Goal: Complete application form: Complete application form

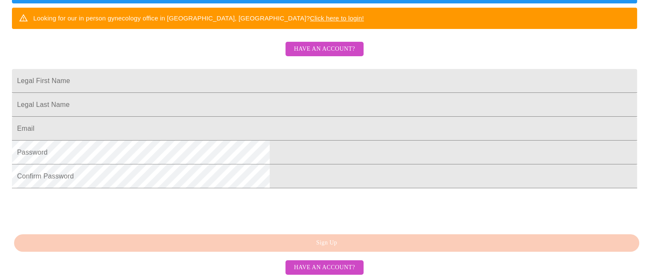
scroll to position [171, 0]
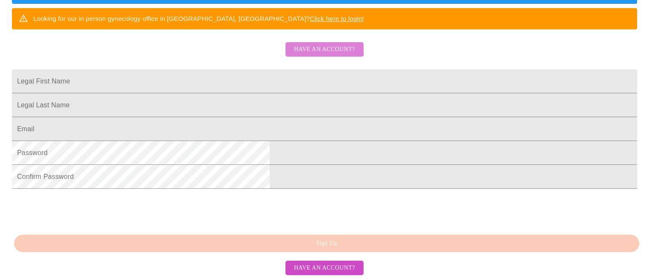
click at [318, 55] on span "Have an account?" at bounding box center [324, 49] width 61 height 11
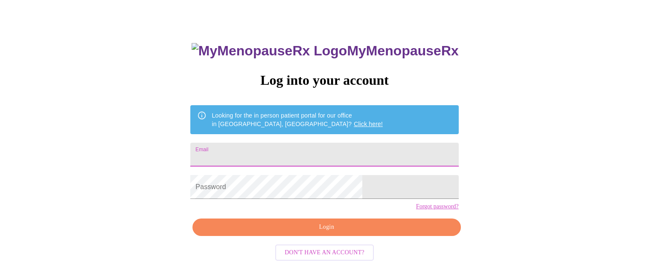
click at [293, 149] on input "Email" at bounding box center [324, 155] width 268 height 24
type input "[EMAIL_ADDRESS][DOMAIN_NAME]"
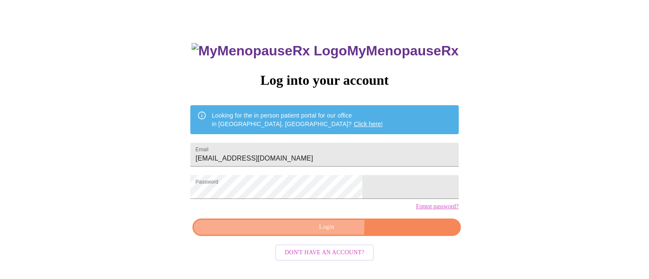
click at [283, 233] on span "Login" at bounding box center [326, 227] width 248 height 11
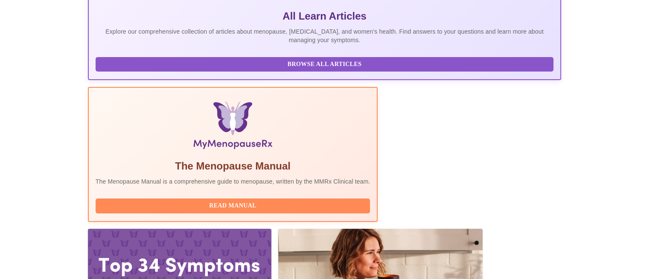
scroll to position [186, 0]
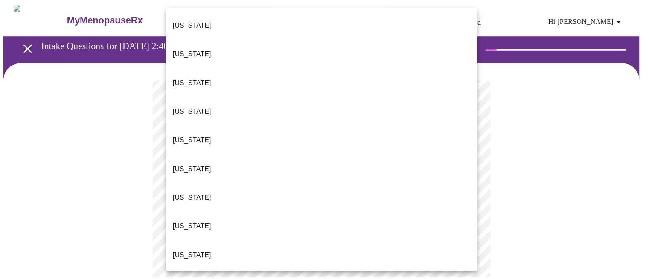
scroll to position [174, 0]
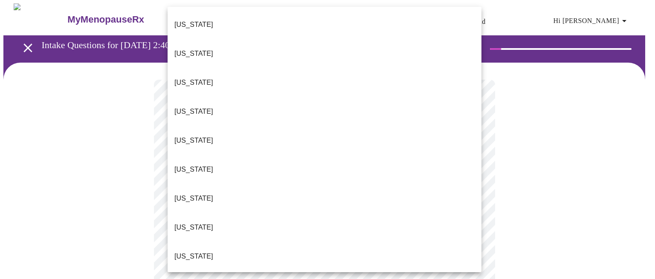
click at [319, 184] on li "[US_STATE]" at bounding box center [325, 198] width 314 height 29
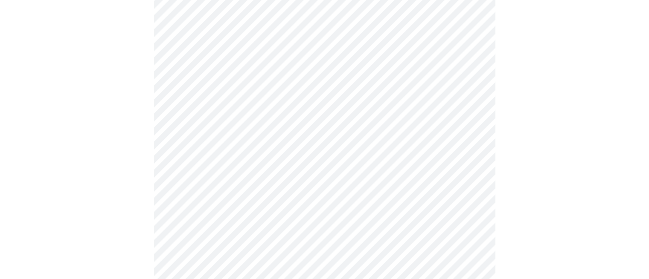
scroll to position [137, 0]
click at [474, 110] on body "MyMenopauseRx Appointments Messaging Labs Uploads Medications Community Refer a…" at bounding box center [327, 256] width 648 height 778
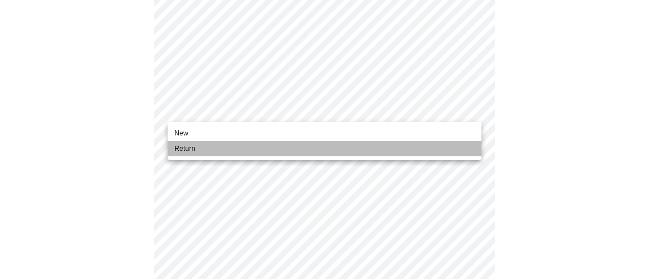
click at [267, 154] on li "Return" at bounding box center [325, 148] width 314 height 15
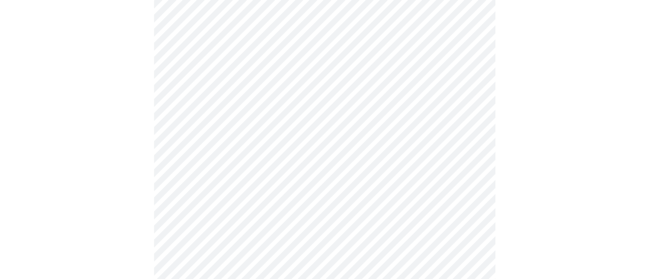
scroll to position [468, 0]
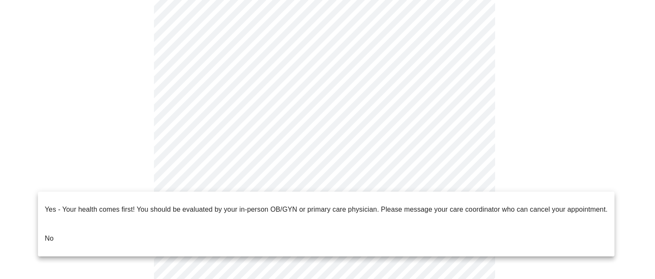
click at [342, 230] on li "No" at bounding box center [326, 238] width 577 height 29
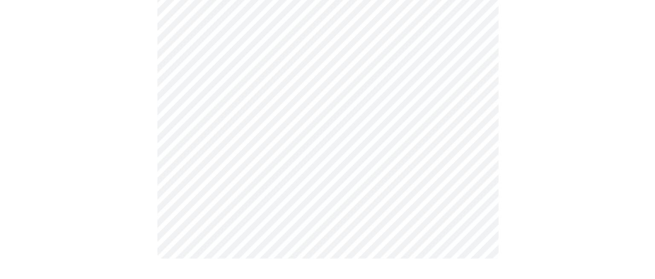
scroll to position [0, 0]
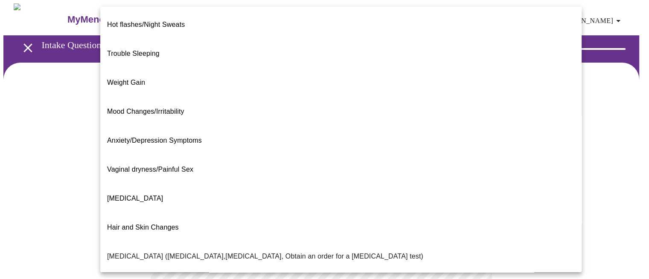
click at [299, 177] on body "MyMenopauseRx Appointments Messaging Labs Uploads Medications Community Refer a…" at bounding box center [324, 259] width 642 height 512
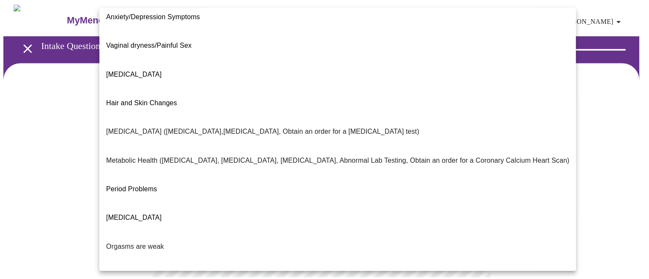
scroll to position [162, 0]
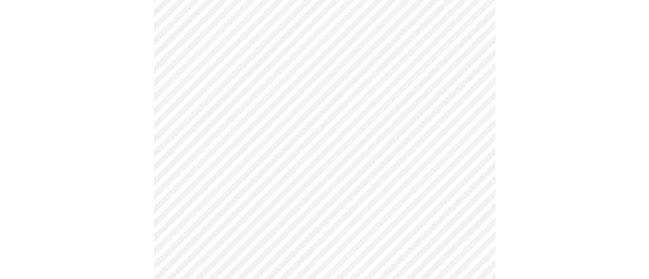
scroll to position [88, 0]
click at [321, 174] on body "MyMenopauseRx Appointments Messaging Labs Uploads Medications Community Refer a…" at bounding box center [324, 169] width 642 height 507
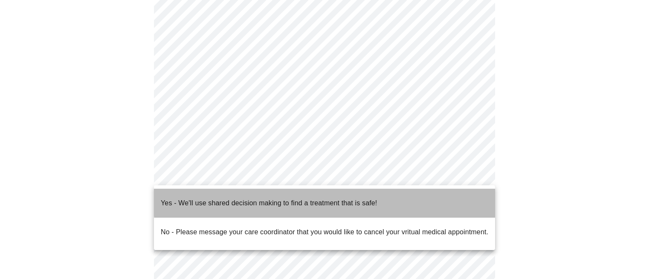
click at [342, 198] on p "Yes - We'll use shared decision making to find a treatment that is safe!" at bounding box center [269, 203] width 216 height 10
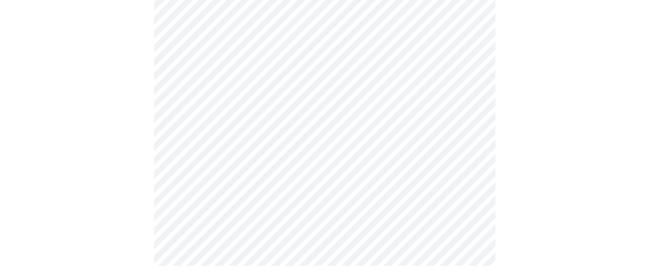
scroll to position [0, 0]
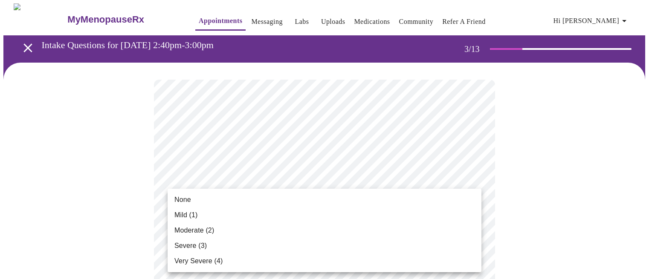
click at [249, 215] on li "Mild (1)" at bounding box center [325, 215] width 314 height 15
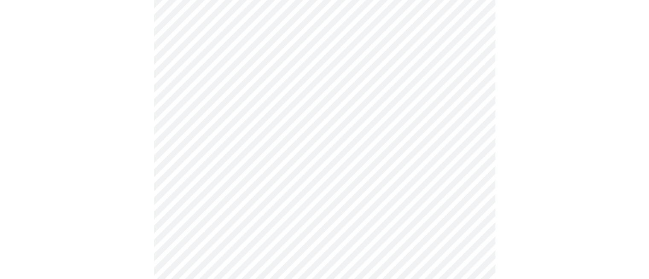
scroll to position [148, 0]
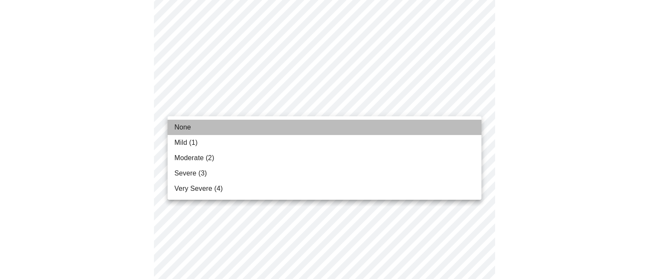
click at [291, 132] on li "None" at bounding box center [325, 127] width 314 height 15
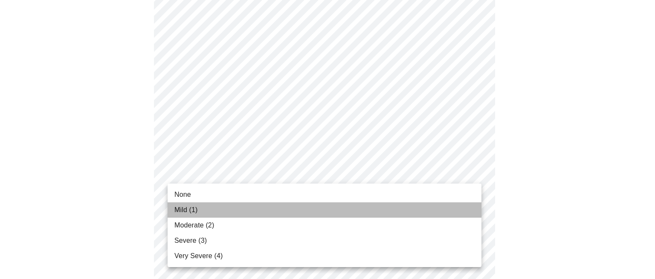
click at [301, 206] on li "Mild (1)" at bounding box center [325, 210] width 314 height 15
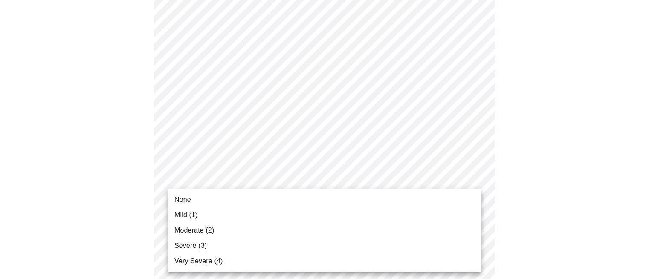
click at [255, 211] on li "Mild (1)" at bounding box center [325, 215] width 314 height 15
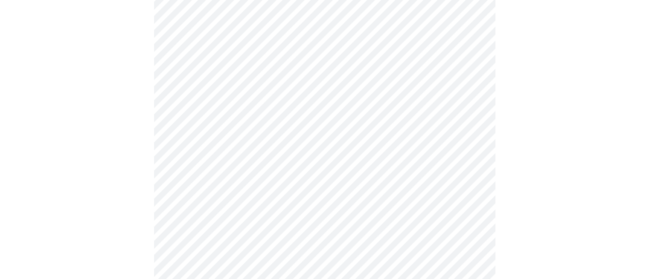
scroll to position [298, 0]
click at [251, 146] on body "MyMenopauseRx Appointments Messaging Labs Uploads Medications Community Refer a…" at bounding box center [327, 249] width 648 height 1086
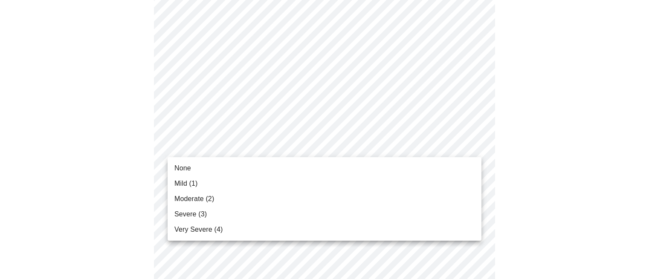
click at [248, 163] on li "None" at bounding box center [325, 168] width 314 height 15
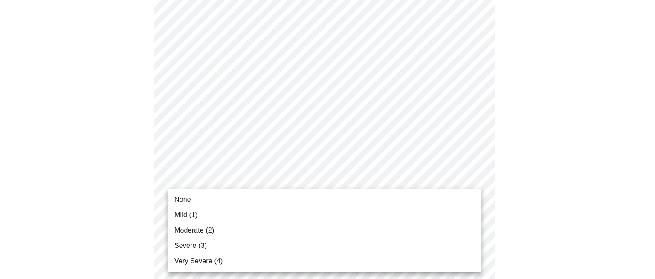
click at [281, 203] on body "MyMenopauseRx Appointments Messaging Labs Uploads Medications Community Refer a…" at bounding box center [327, 243] width 648 height 1074
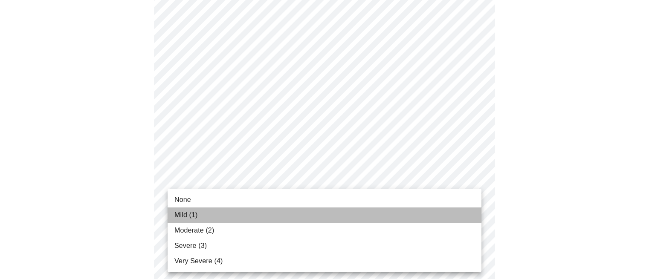
click at [280, 212] on li "Mild (1)" at bounding box center [325, 215] width 314 height 15
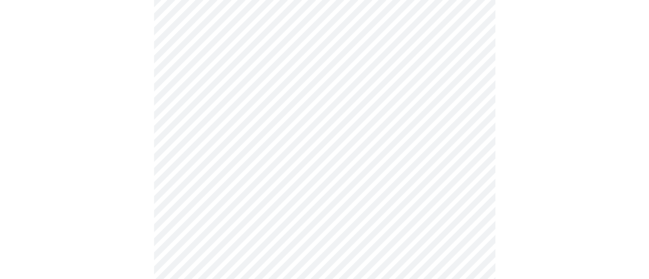
scroll to position [453, 0]
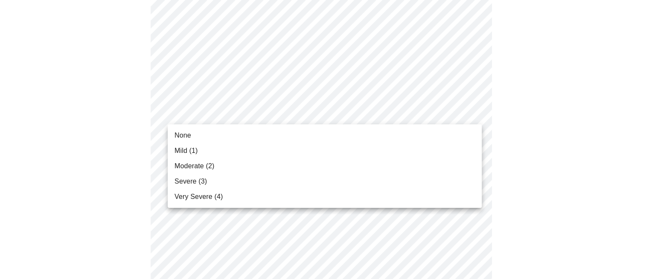
click at [232, 114] on body "MyMenopauseRx Appointments Messaging Labs Uploads Medications Community Refer a…" at bounding box center [324, 81] width 642 height 1062
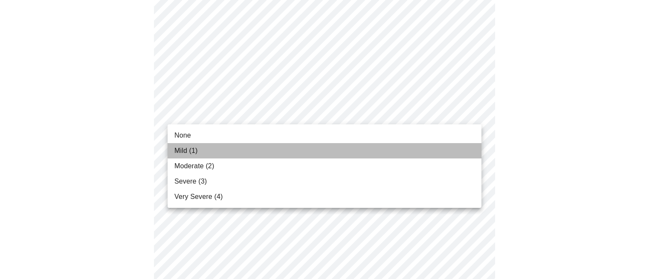
click at [243, 146] on li "Mild (1)" at bounding box center [325, 150] width 314 height 15
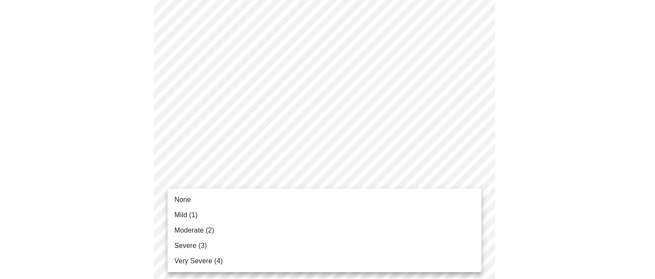
click at [275, 181] on body "MyMenopauseRx Appointments Messaging Labs Uploads Medications Community Refer a…" at bounding box center [327, 75] width 648 height 1050
click at [241, 215] on li "Mild (1)" at bounding box center [325, 215] width 314 height 15
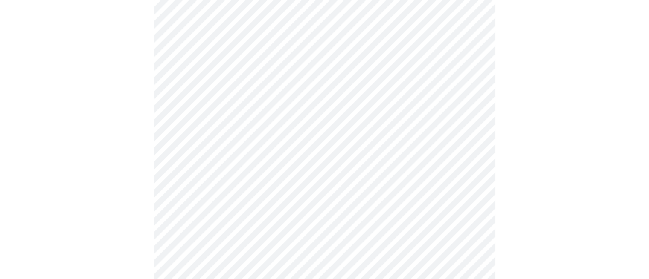
scroll to position [566, 0]
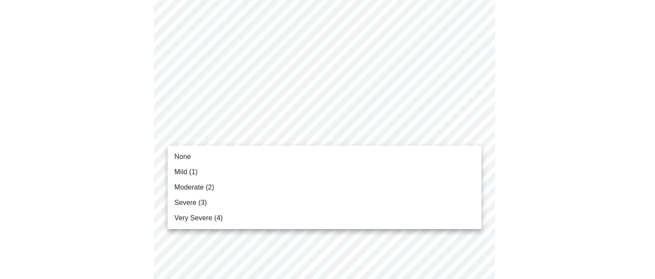
click at [236, 166] on li "Mild (1)" at bounding box center [325, 172] width 314 height 15
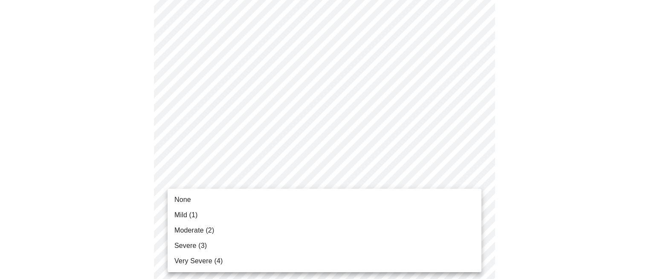
click at [279, 200] on li "None" at bounding box center [325, 199] width 314 height 15
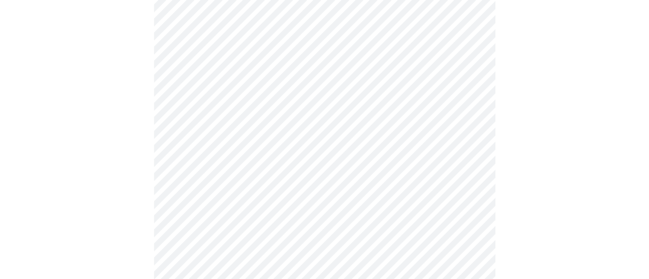
scroll to position [723, 0]
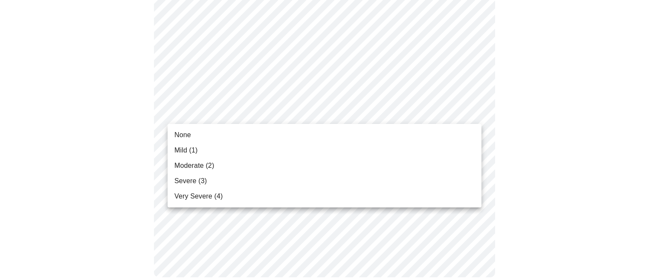
click at [229, 133] on li "None" at bounding box center [325, 135] width 314 height 15
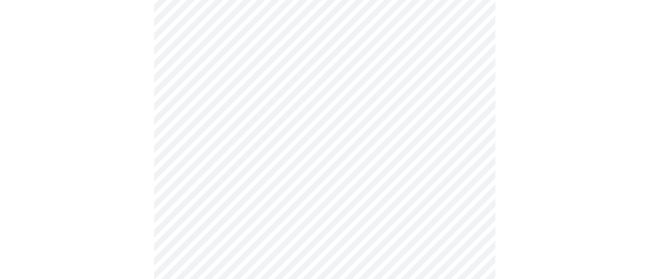
scroll to position [261, 0]
click at [210, 249] on body "MyMenopauseRx Appointments Messaging Labs Uploads Medications Community Refer a…" at bounding box center [324, 162] width 642 height 841
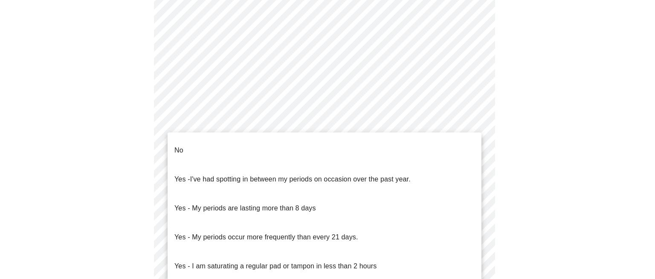
click at [294, 151] on li "No" at bounding box center [325, 150] width 314 height 29
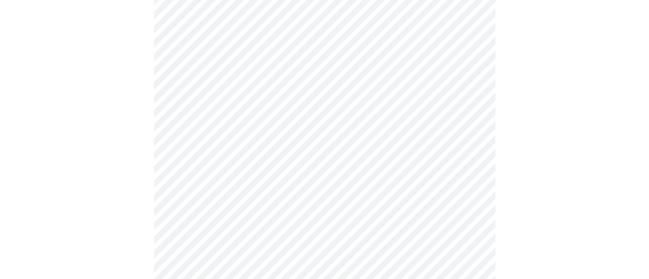
scroll to position [437, 0]
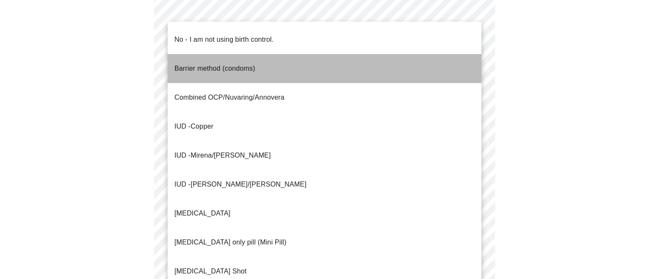
click at [251, 64] on p "Barrier method (condoms)" at bounding box center [214, 69] width 81 height 10
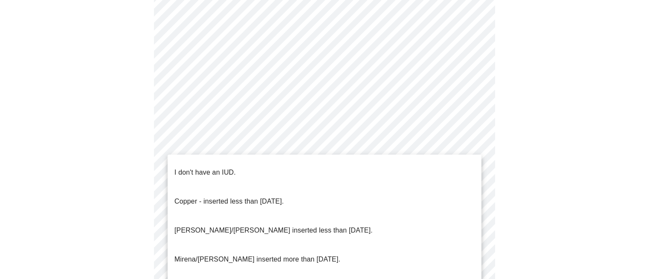
click at [304, 165] on li "I don't have an IUD." at bounding box center [325, 172] width 314 height 29
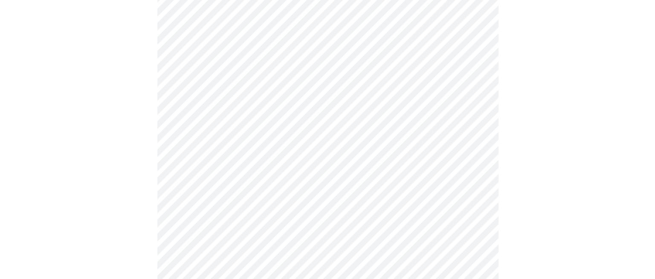
scroll to position [546, 0]
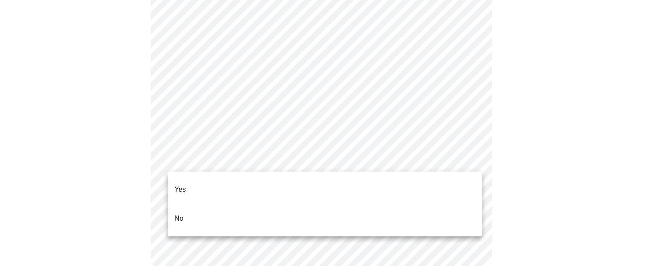
click at [201, 185] on li "Yes" at bounding box center [325, 189] width 314 height 29
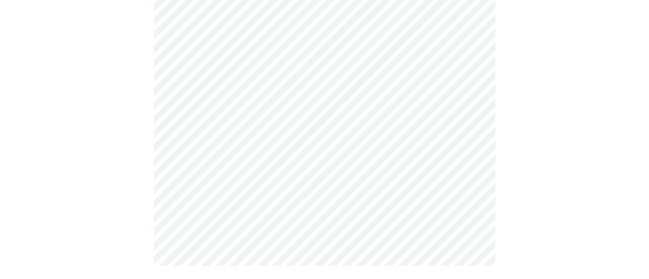
scroll to position [0, 0]
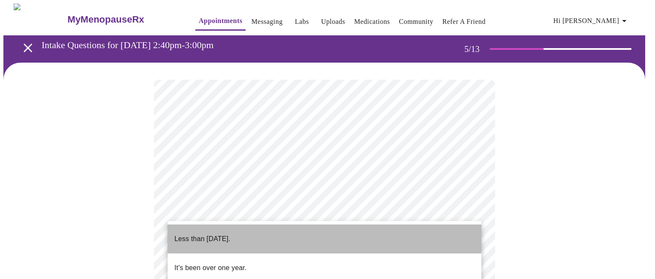
click at [290, 234] on li "Less than [DATE]." at bounding box center [325, 239] width 314 height 29
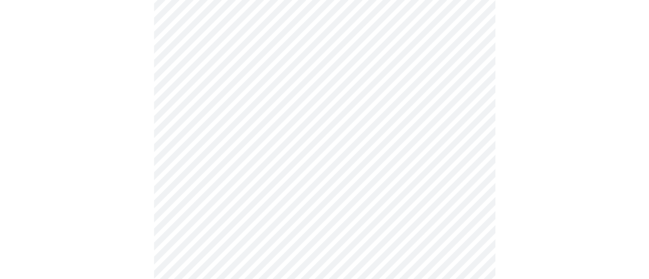
scroll to position [136, 0]
click at [335, 160] on body "MyMenopauseRx Appointments Messaging Labs Uploads Medications Community Refer a…" at bounding box center [324, 209] width 642 height 685
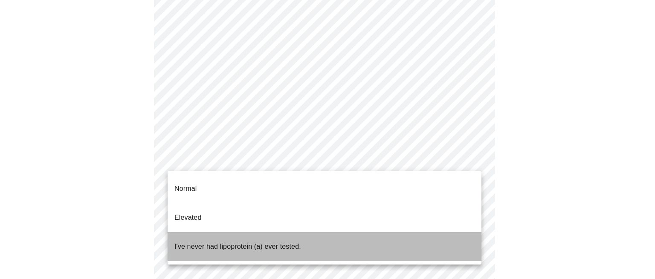
click at [351, 232] on li "I've never had lipoprotein (a) ever tested." at bounding box center [325, 246] width 314 height 29
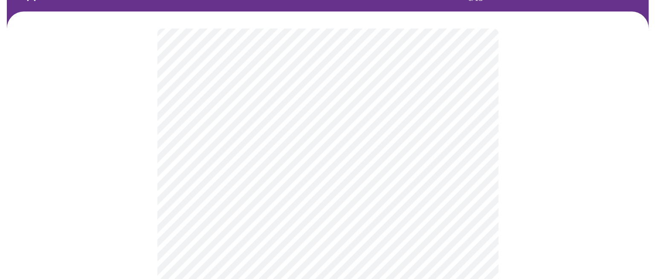
scroll to position [68, 0]
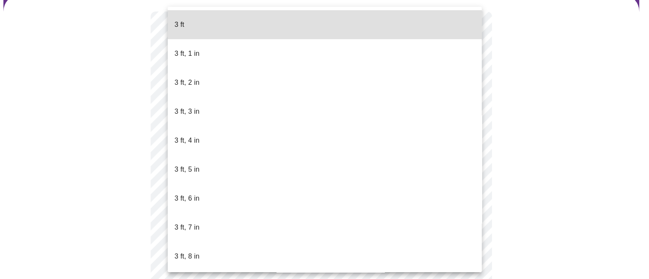
click at [265, 177] on body "MyMenopauseRx Appointments Messaging Labs Uploads Medications Community Refer a…" at bounding box center [324, 162] width 642 height 455
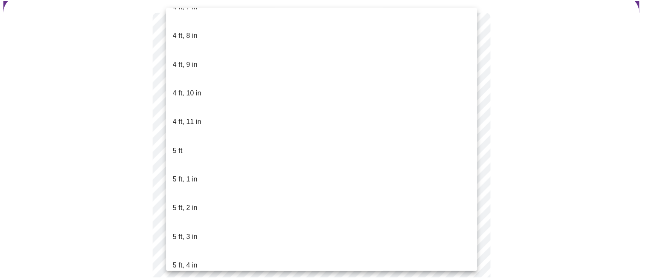
scroll to position [572, 0]
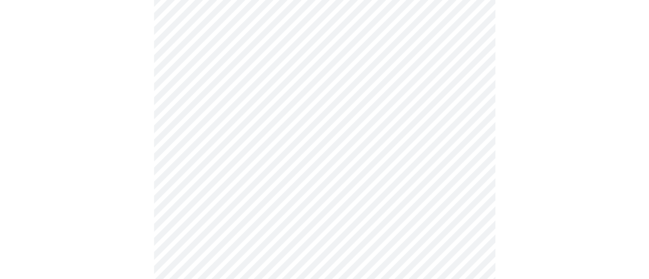
scroll to position [2176, 0]
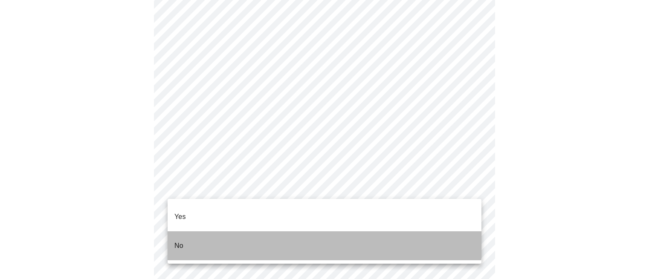
click at [300, 232] on li "No" at bounding box center [325, 246] width 314 height 29
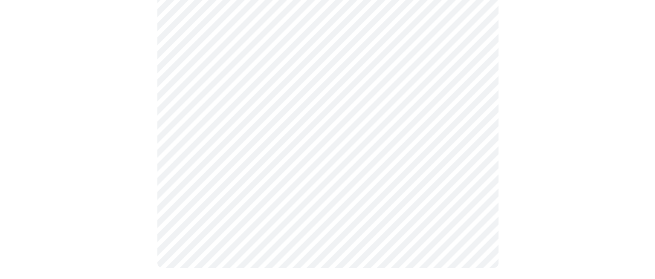
scroll to position [551, 0]
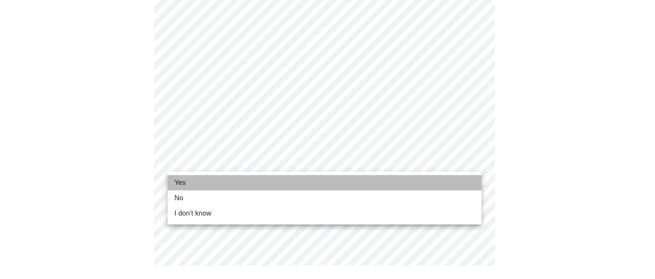
click at [245, 189] on li "Yes" at bounding box center [325, 182] width 314 height 15
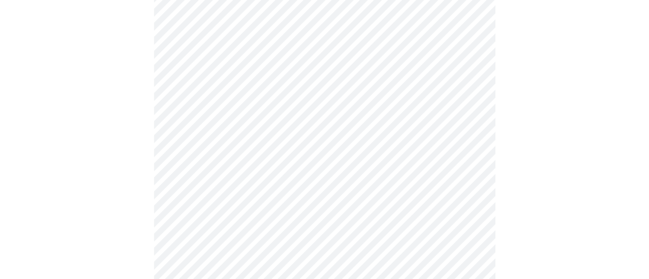
scroll to position [113, 0]
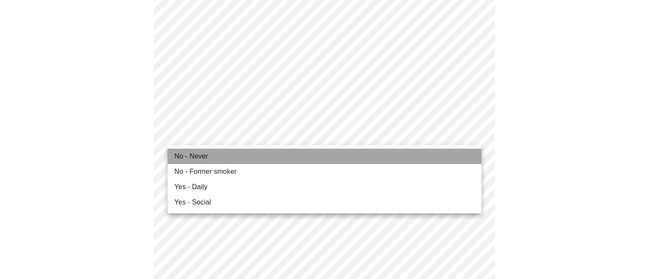
click at [200, 156] on span "No - Never" at bounding box center [191, 156] width 34 height 10
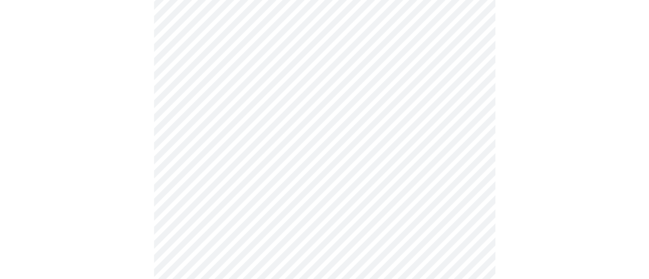
scroll to position [720, 0]
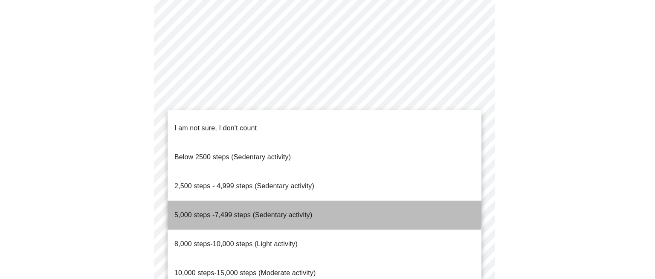
click at [324, 201] on li "5,000 steps -7,499 steps (Sedentary activity)" at bounding box center [325, 215] width 314 height 29
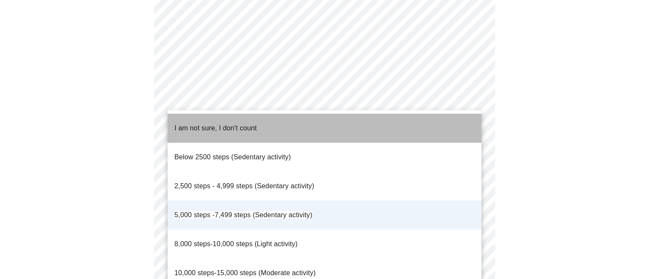
click at [309, 121] on li "I am not sure, I don't count" at bounding box center [325, 128] width 314 height 29
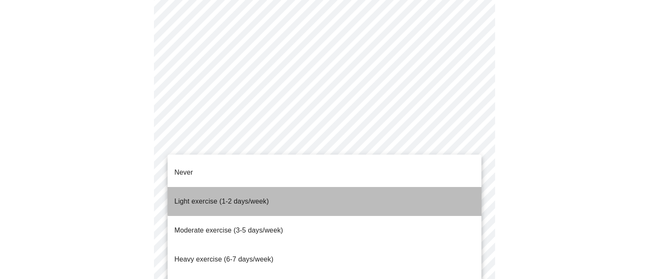
click at [334, 187] on li "Light exercise (1-2 days/week)" at bounding box center [325, 201] width 314 height 29
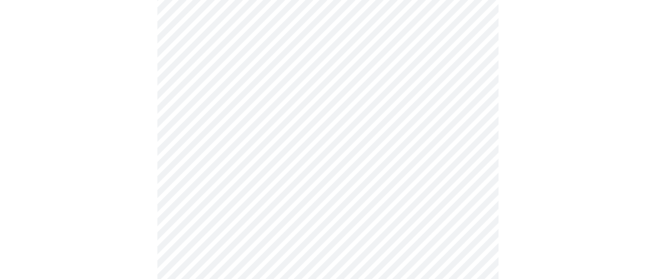
scroll to position [826, 0]
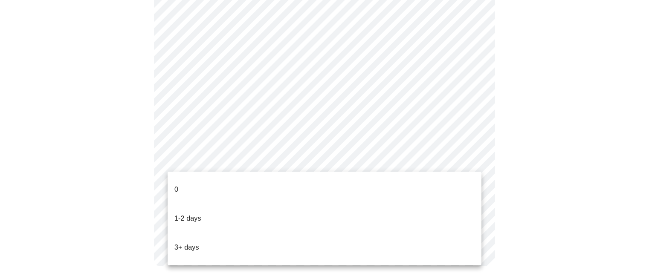
click at [345, 183] on li "0" at bounding box center [325, 189] width 314 height 29
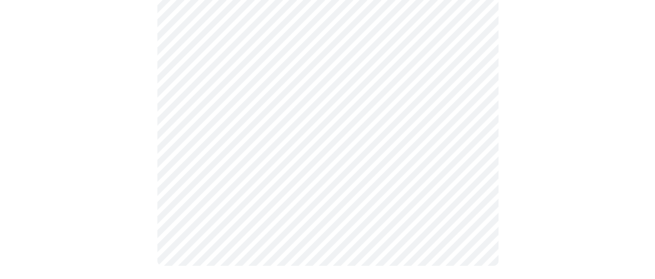
scroll to position [0, 0]
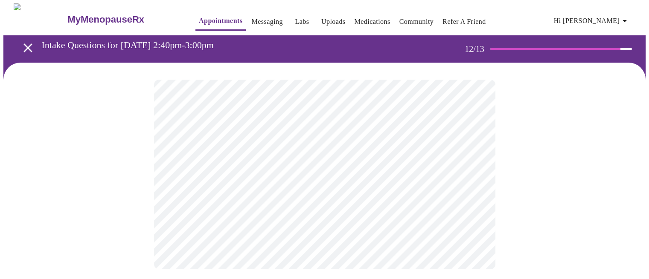
click at [261, 165] on body "MyMenopauseRx Appointments Messaging Labs Uploads Medications Community Refer a…" at bounding box center [324, 144] width 642 height 283
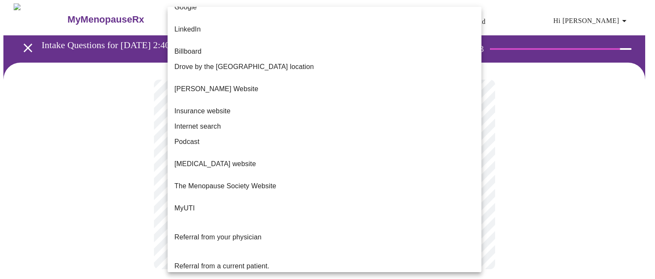
scroll to position [94, 0]
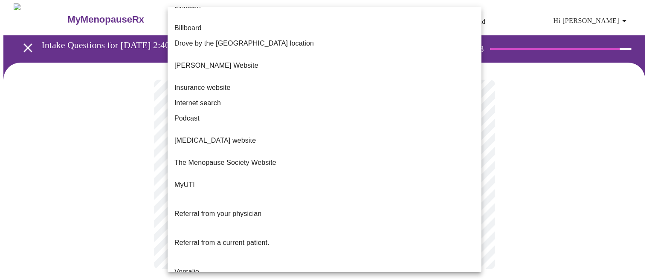
click at [179, 158] on span "The Menopause Society Website" at bounding box center [225, 163] width 102 height 10
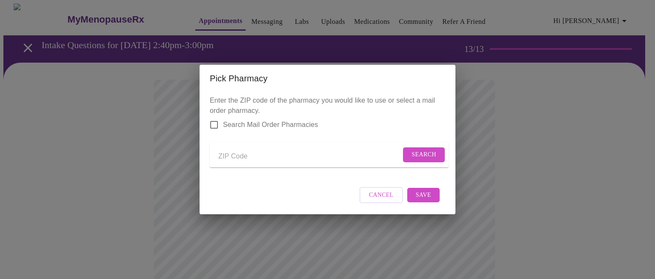
drag, startPoint x: 250, startPoint y: 156, endPoint x: 244, endPoint y: 136, distance: 20.8
click at [249, 153] on input "Send a message to your care team" at bounding box center [309, 157] width 183 height 14
type input "60177"
click at [424, 150] on span "Search" at bounding box center [424, 155] width 25 height 11
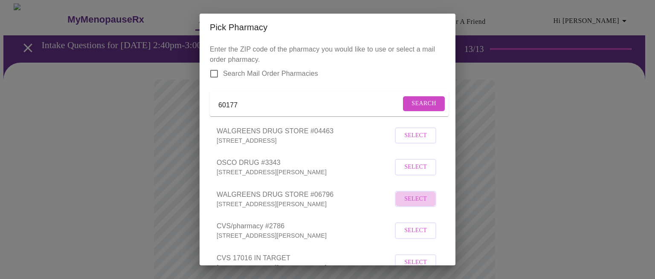
click at [406, 205] on span "Select" at bounding box center [415, 199] width 23 height 11
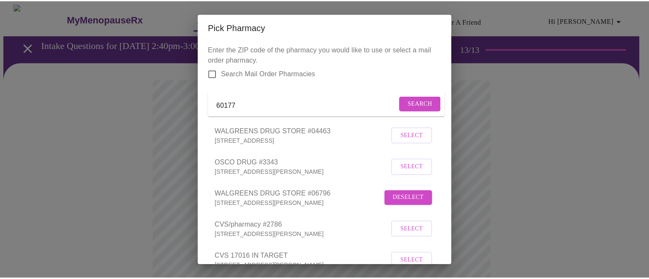
scroll to position [65, 0]
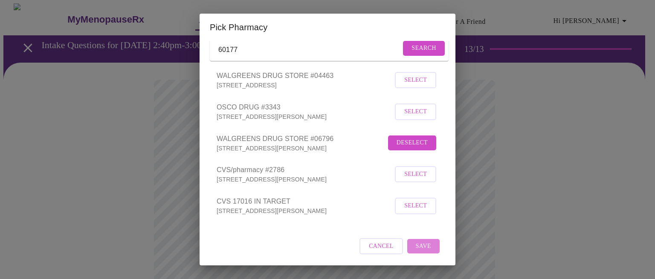
click at [416, 247] on span "Save" at bounding box center [423, 246] width 15 height 11
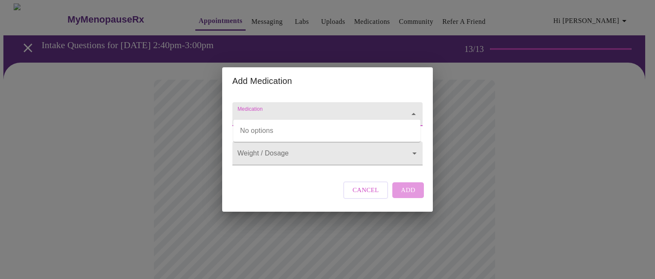
click at [290, 110] on input "Medication" at bounding box center [315, 118] width 159 height 16
type input "[MEDICAL_DATA] capsule"
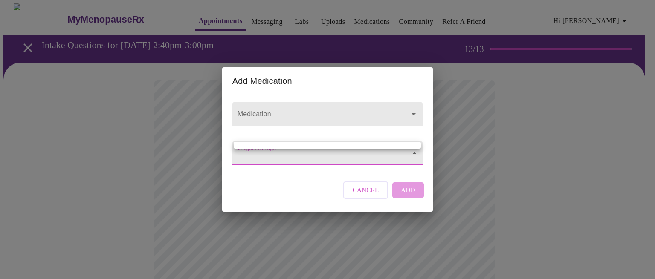
click at [258, 104] on div at bounding box center [327, 139] width 655 height 279
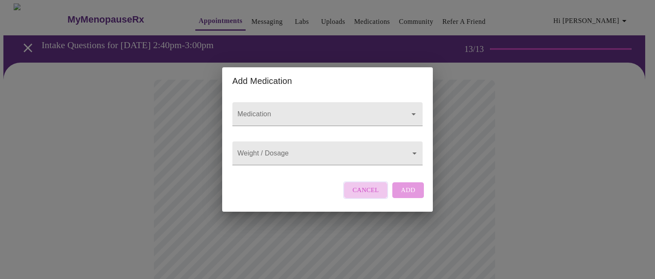
click at [366, 196] on span "Cancel" at bounding box center [366, 190] width 26 height 11
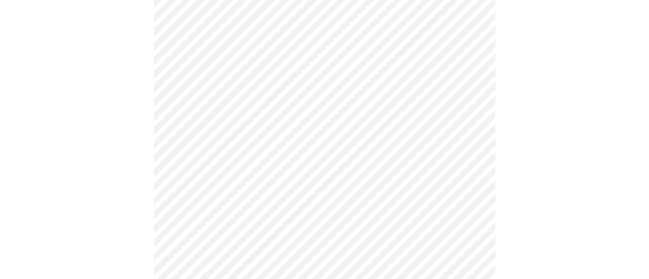
scroll to position [262, 0]
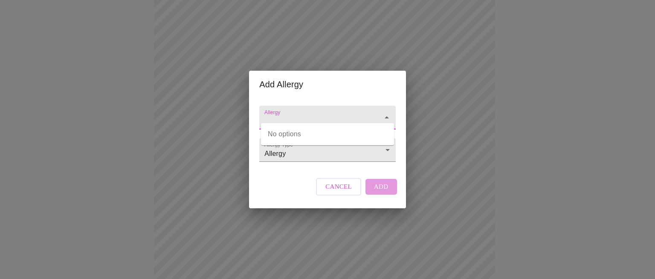
click at [310, 114] on input "Allergy" at bounding box center [315, 122] width 105 height 16
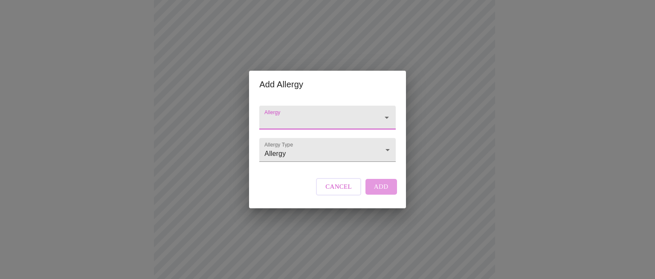
click at [310, 114] on input "Allergy" at bounding box center [315, 122] width 105 height 16
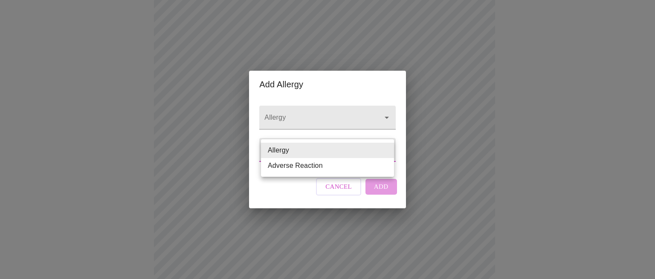
click at [300, 155] on body "MyMenopauseRx Appointments Messaging Labs Uploads Medications Community Refer a…" at bounding box center [327, 61] width 648 height 640
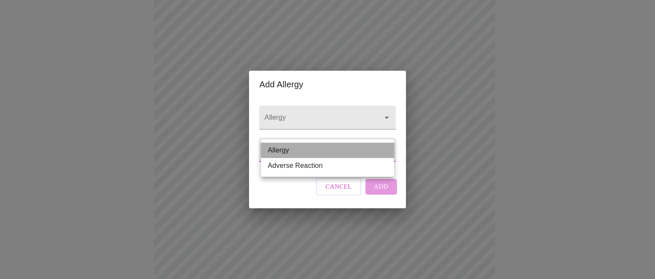
click at [300, 155] on li "Allergy" at bounding box center [327, 150] width 133 height 15
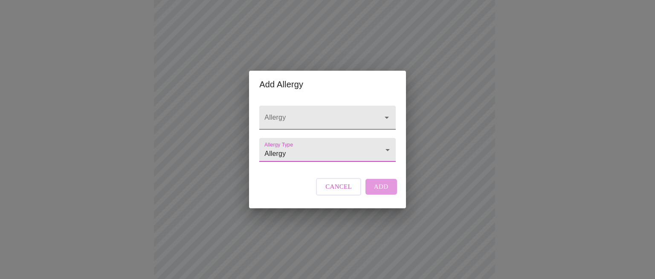
click at [275, 114] on input "Allergy" at bounding box center [315, 122] width 105 height 16
click at [375, 196] on div "Cancel Add" at bounding box center [356, 187] width 85 height 26
click at [387, 113] on icon "Open" at bounding box center [387, 118] width 10 height 10
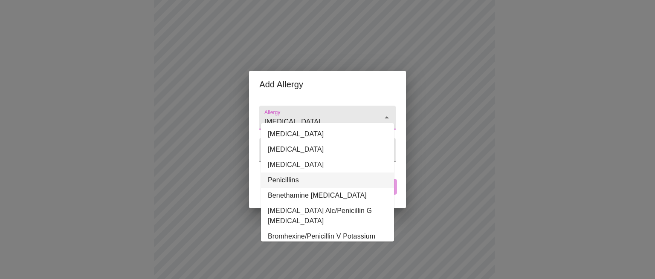
click at [347, 183] on li "Penicillins" at bounding box center [327, 180] width 133 height 15
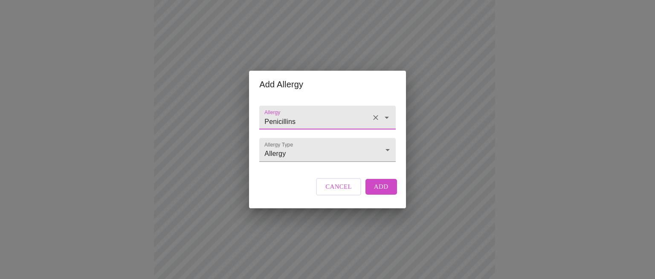
type input "Penicillins"
click at [385, 187] on div "Cancel Add" at bounding box center [356, 187] width 85 height 26
click at [385, 192] on span "Add" at bounding box center [381, 186] width 15 height 11
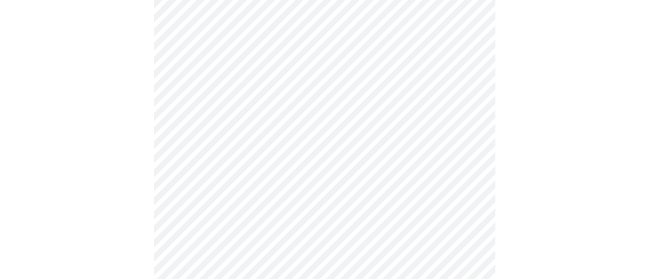
scroll to position [343, 0]
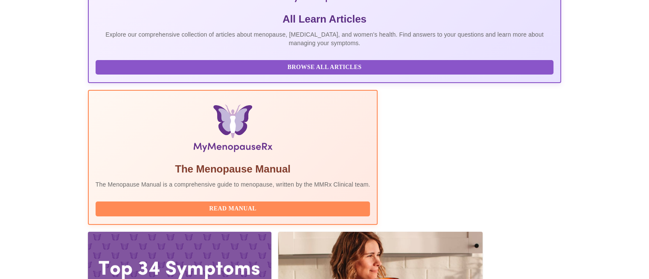
scroll to position [186, 0]
